Goal: Answer question/provide support: Share knowledge or assist other users

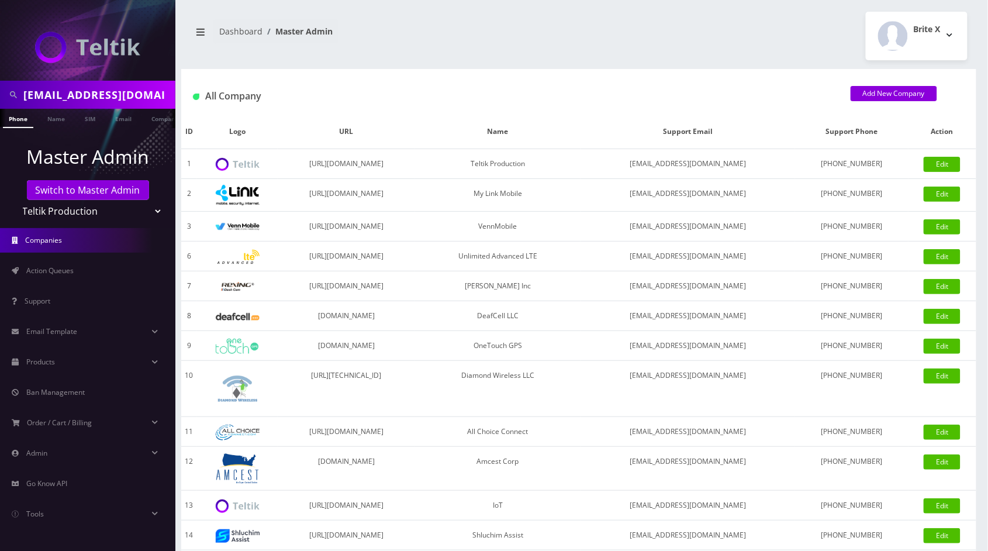
click at [99, 99] on input "[EMAIL_ADDRESS][DOMAIN_NAME]" at bounding box center [97, 95] width 149 height 22
select select "23"
select select "13"
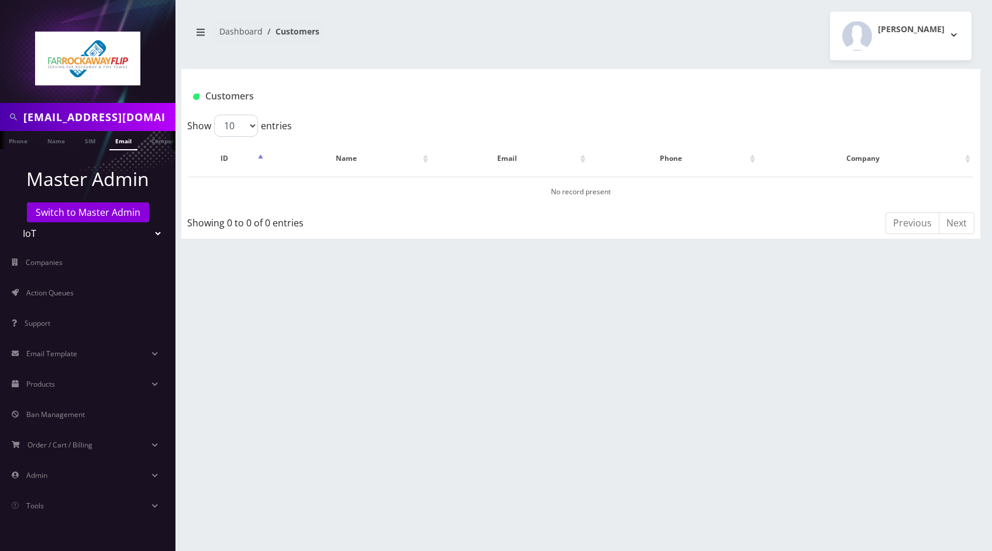
select select "13"
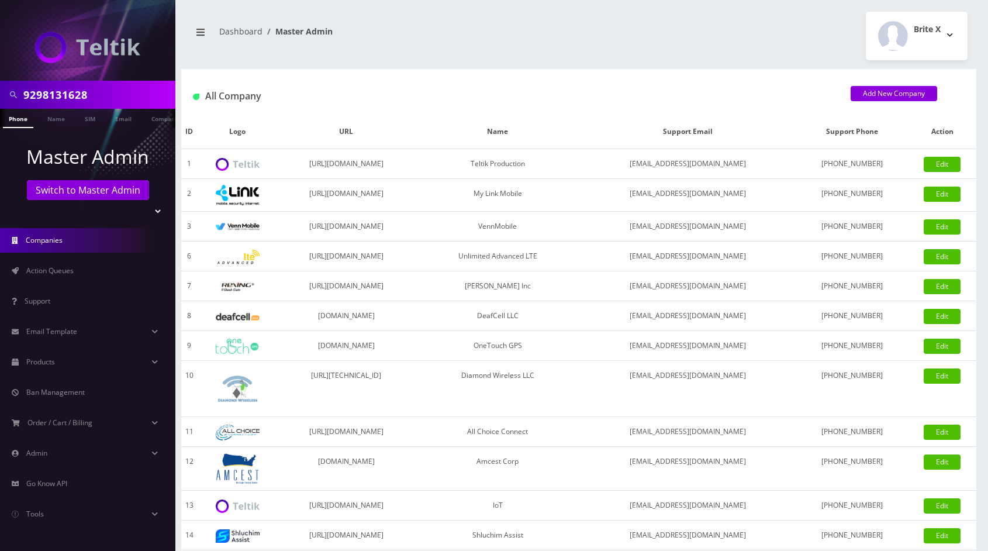
select select
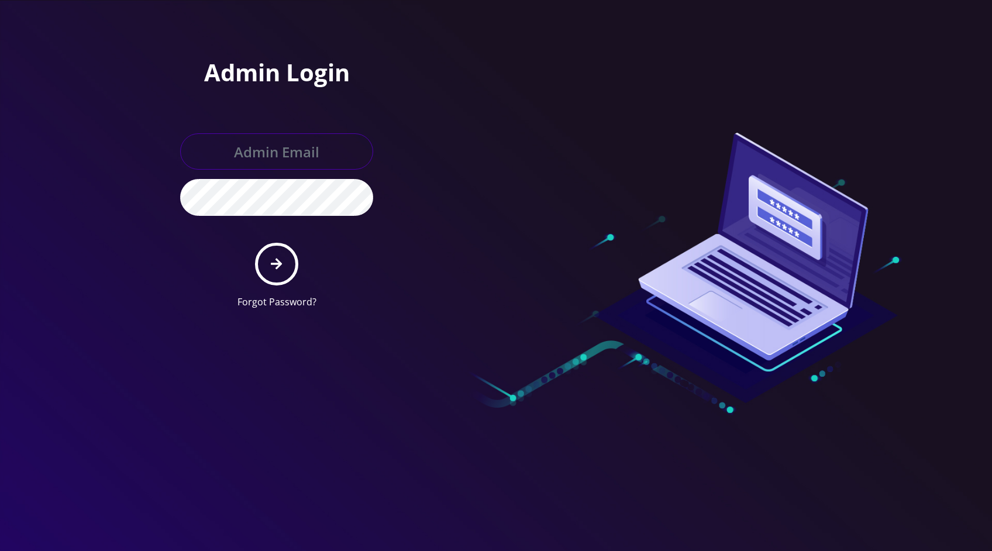
type input "[EMAIL_ADDRESS][DOMAIN_NAME]"
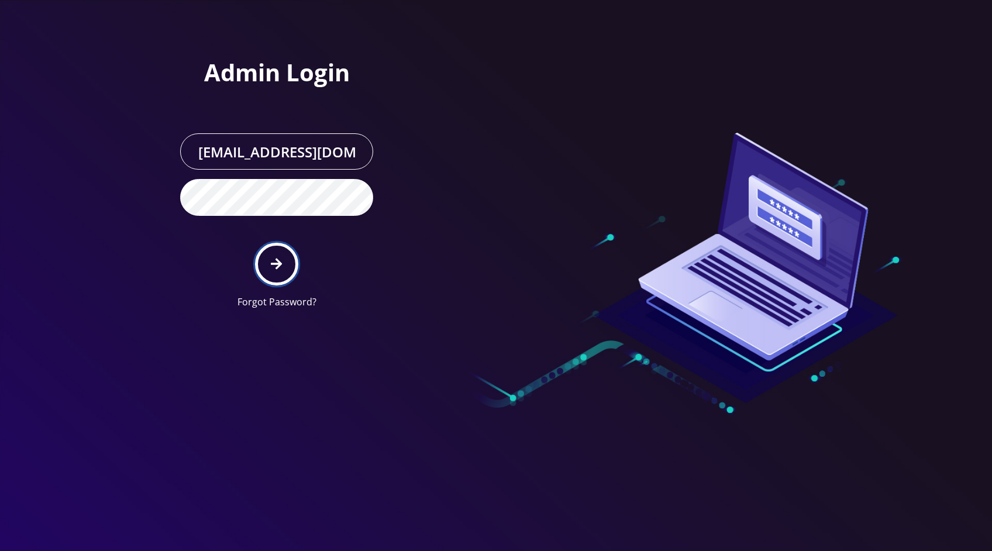
click at [281, 268] on icon "submit" at bounding box center [276, 263] width 11 height 13
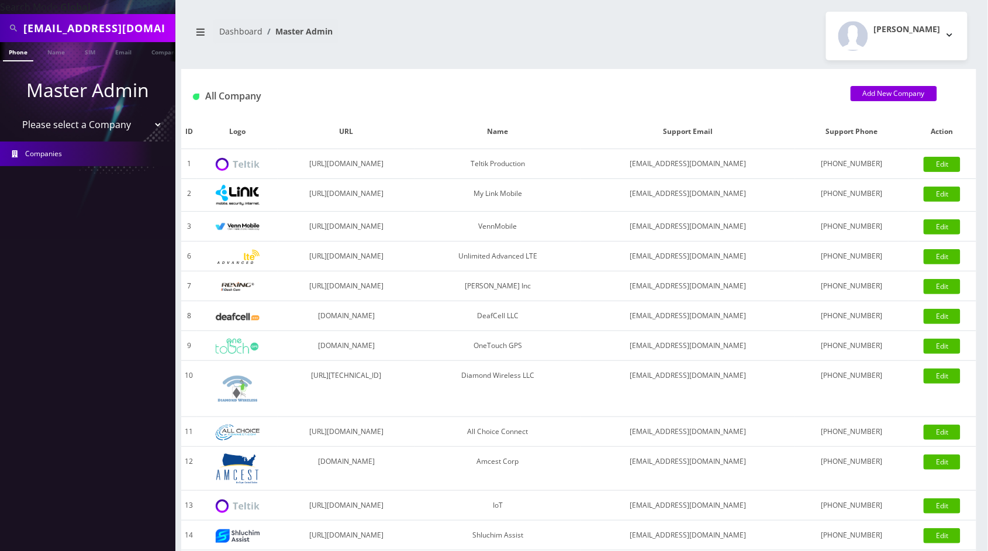
click at [113, 28] on input "golender96@gmail.com" at bounding box center [97, 28] width 149 height 22
paste input "9296300505"
type input "9296300505"
click at [19, 56] on link "Phone" at bounding box center [18, 51] width 30 height 19
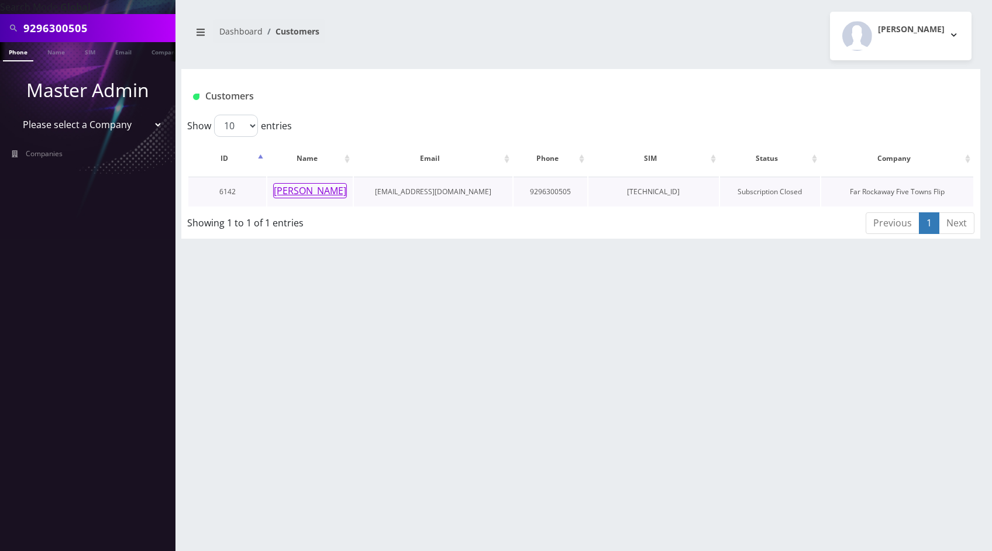
click at [316, 191] on button "Yitty Klein" at bounding box center [310, 190] width 74 height 15
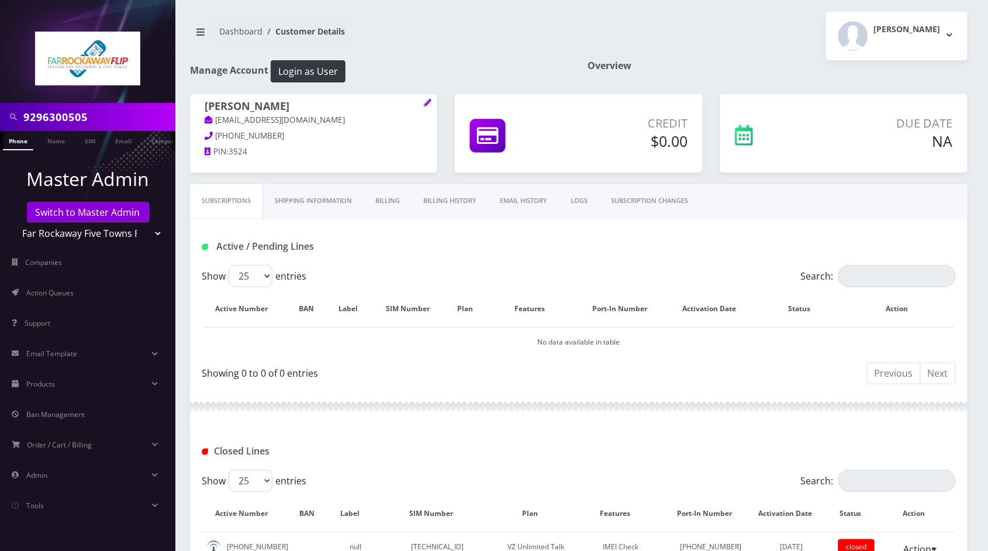
click at [449, 202] on link "Billing History" at bounding box center [450, 200] width 77 height 33
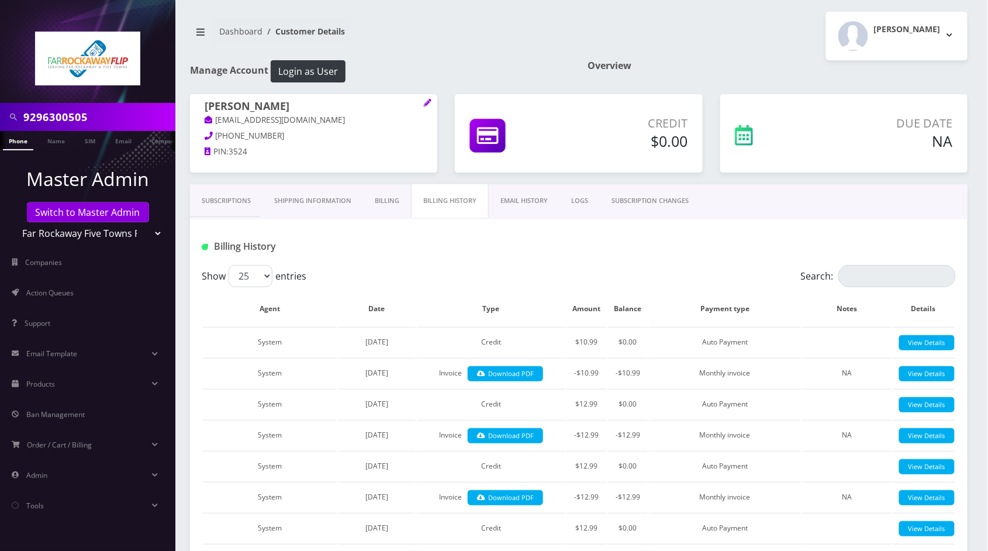
click at [232, 200] on link "Subscriptions" at bounding box center [226, 200] width 73 height 33
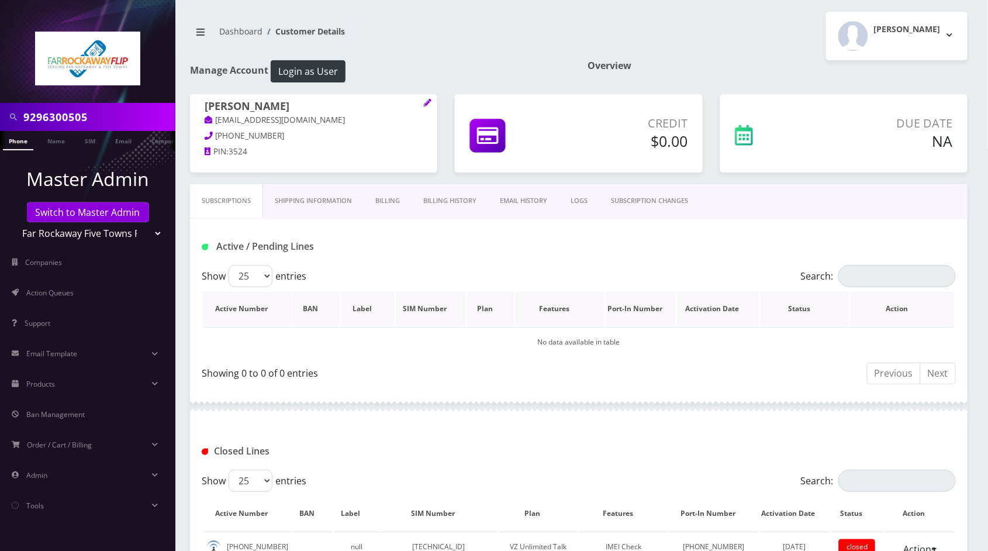
scroll to position [351, 0]
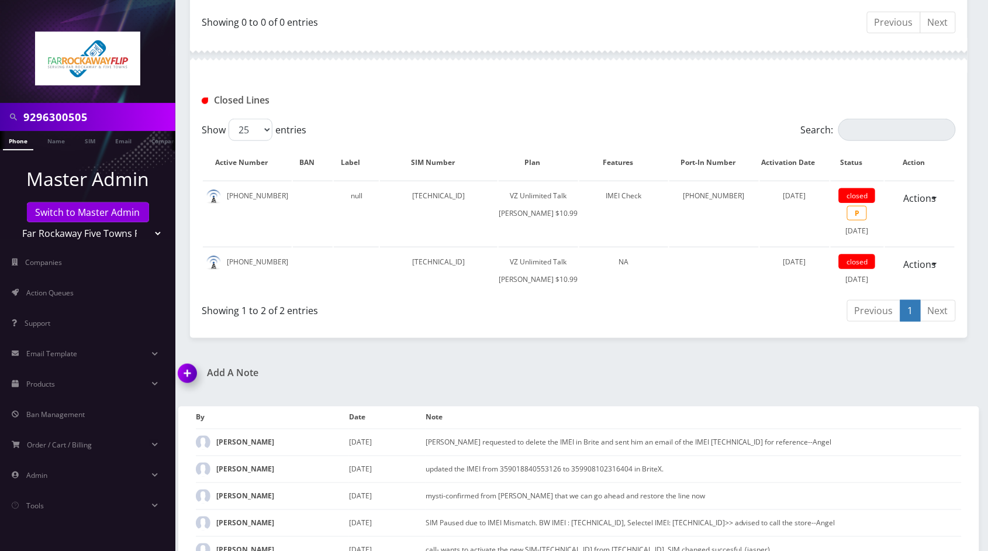
click at [185, 393] on img at bounding box center [190, 377] width 35 height 35
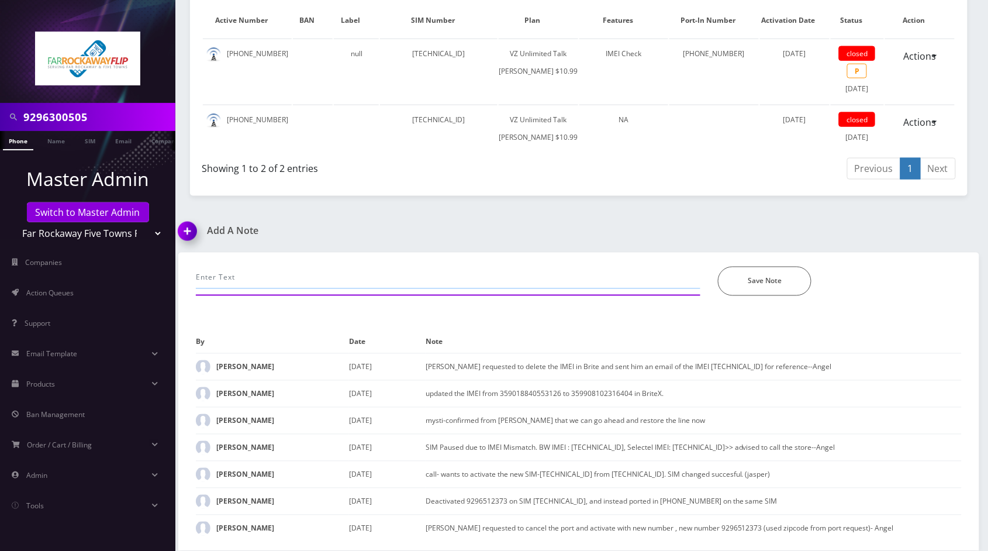
click at [281, 281] on input "text" at bounding box center [448, 278] width 505 height 22
type input "call-ask gen questions. -[PERSON_NAME]"
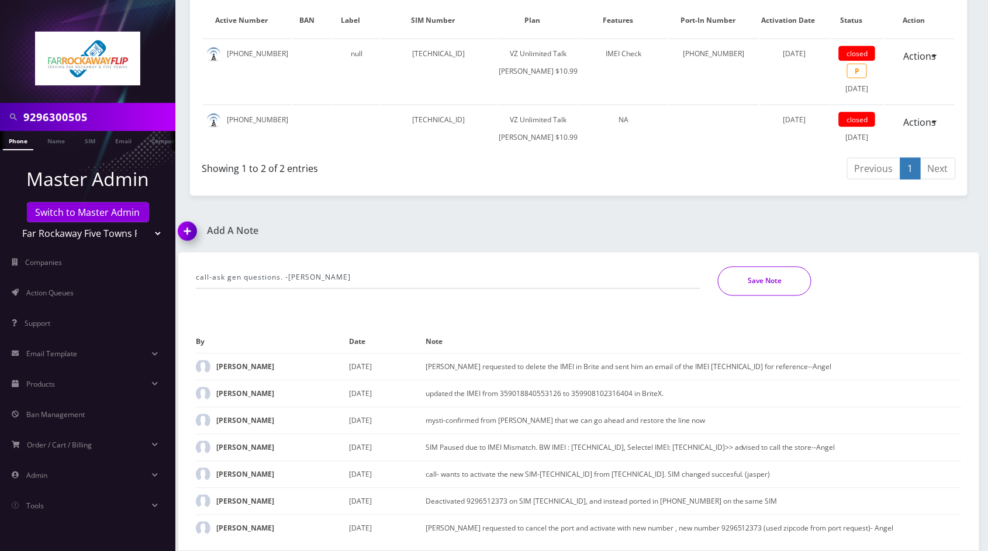
drag, startPoint x: 781, startPoint y: 281, endPoint x: 774, endPoint y: 282, distance: 7.1
click at [780, 280] on button "Save Note" at bounding box center [765, 281] width 94 height 29
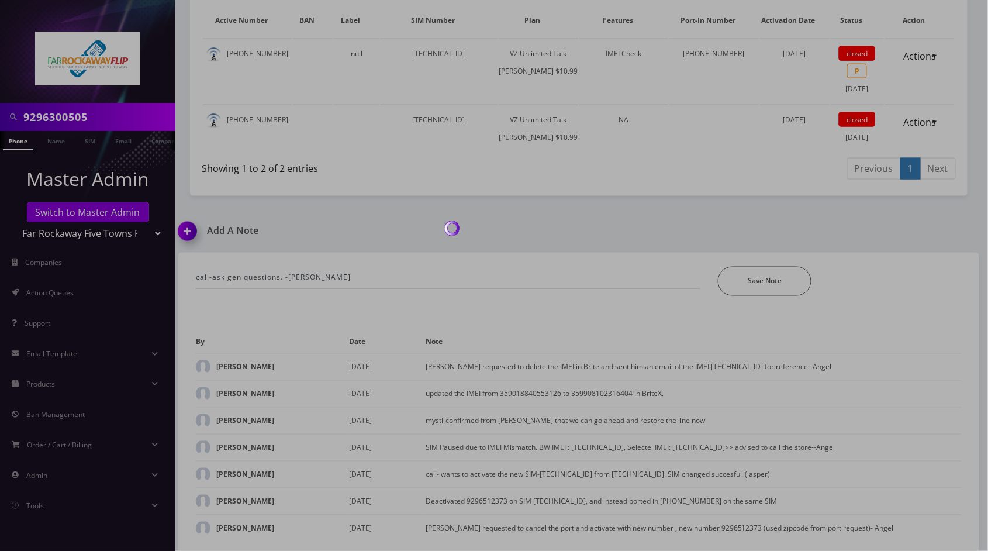
scroll to position [471, 0]
